Goal: Find specific page/section

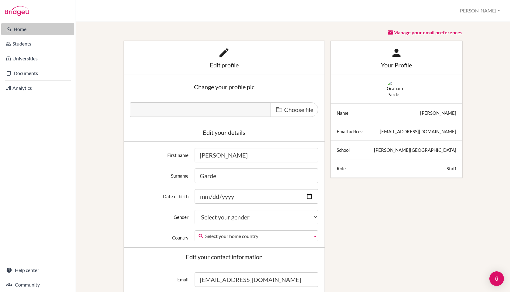
click at [28, 31] on link "Home" at bounding box center [37, 29] width 73 height 12
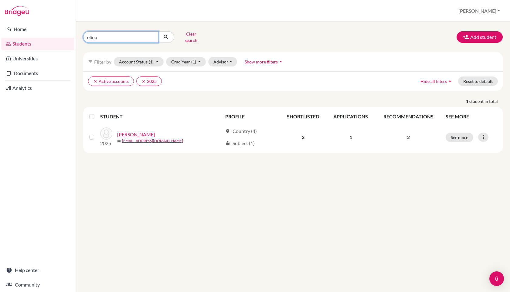
click at [140, 35] on input "elina" at bounding box center [120, 37] width 75 height 12
type input "luke"
click button "submit" at bounding box center [166, 37] width 16 height 12
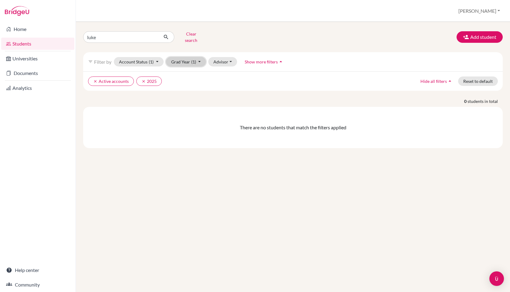
click at [182, 59] on button "Grad Year (1)" at bounding box center [186, 61] width 40 height 9
click at [185, 100] on div "2026" at bounding box center [184, 103] width 21 height 7
